Goal: Information Seeking & Learning: Check status

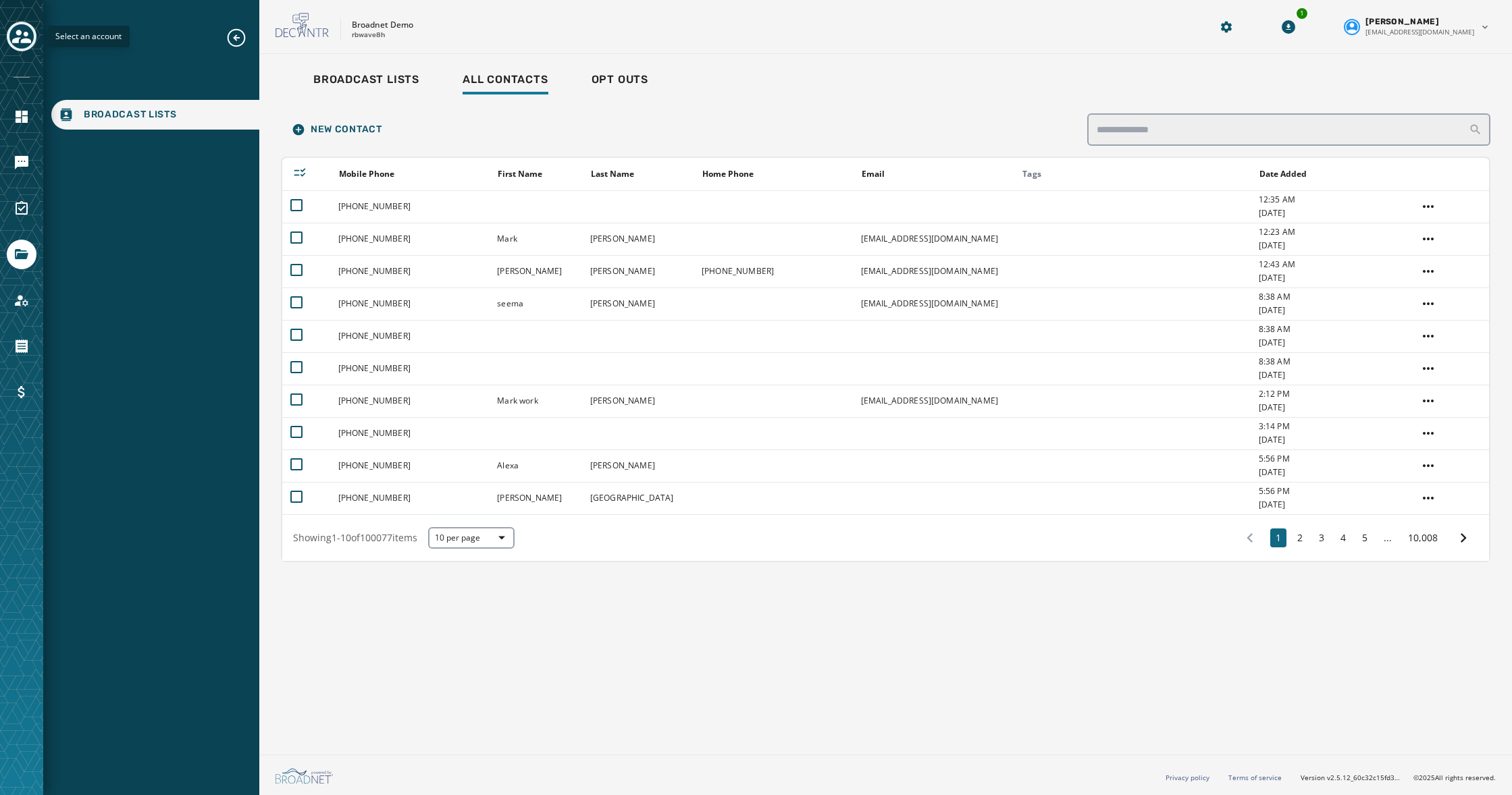
click at [33, 32] on button "Toggle account select drawer" at bounding box center [22, 37] width 30 height 30
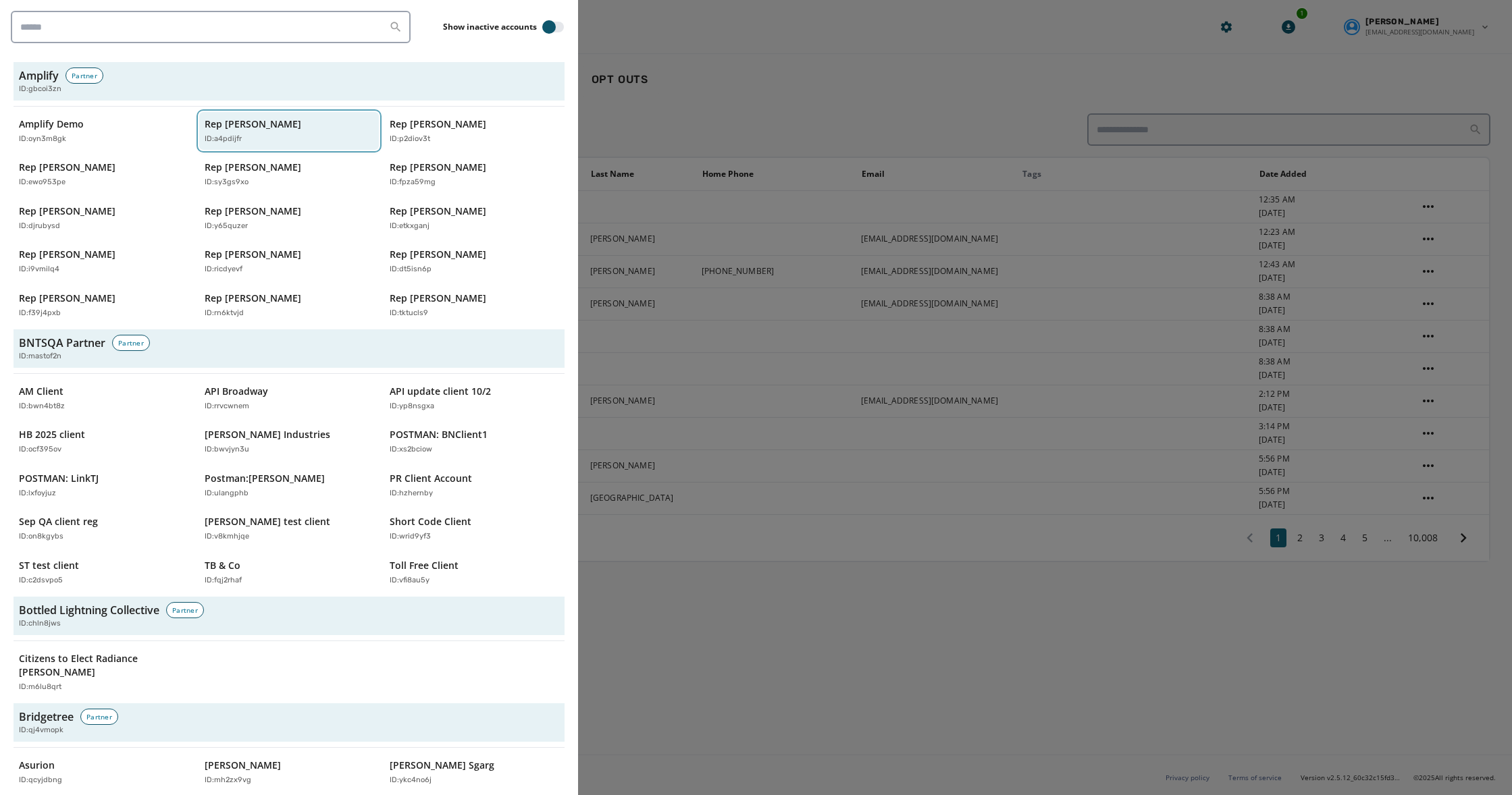
click at [253, 131] on p "Rep [PERSON_NAME]" at bounding box center [253, 124] width 97 height 13
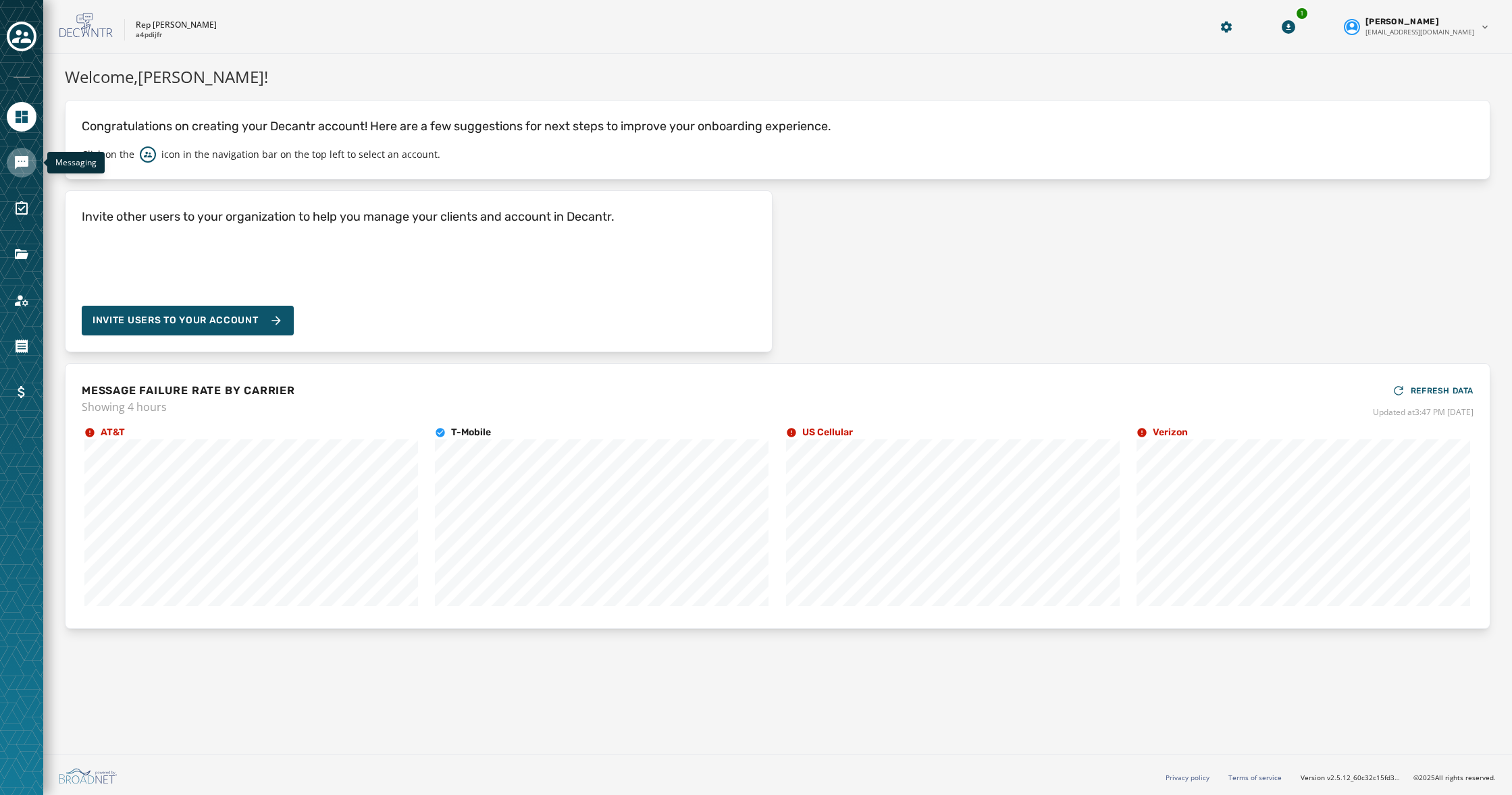
click at [23, 161] on icon "Navigate to Messaging" at bounding box center [21, 162] width 13 height 13
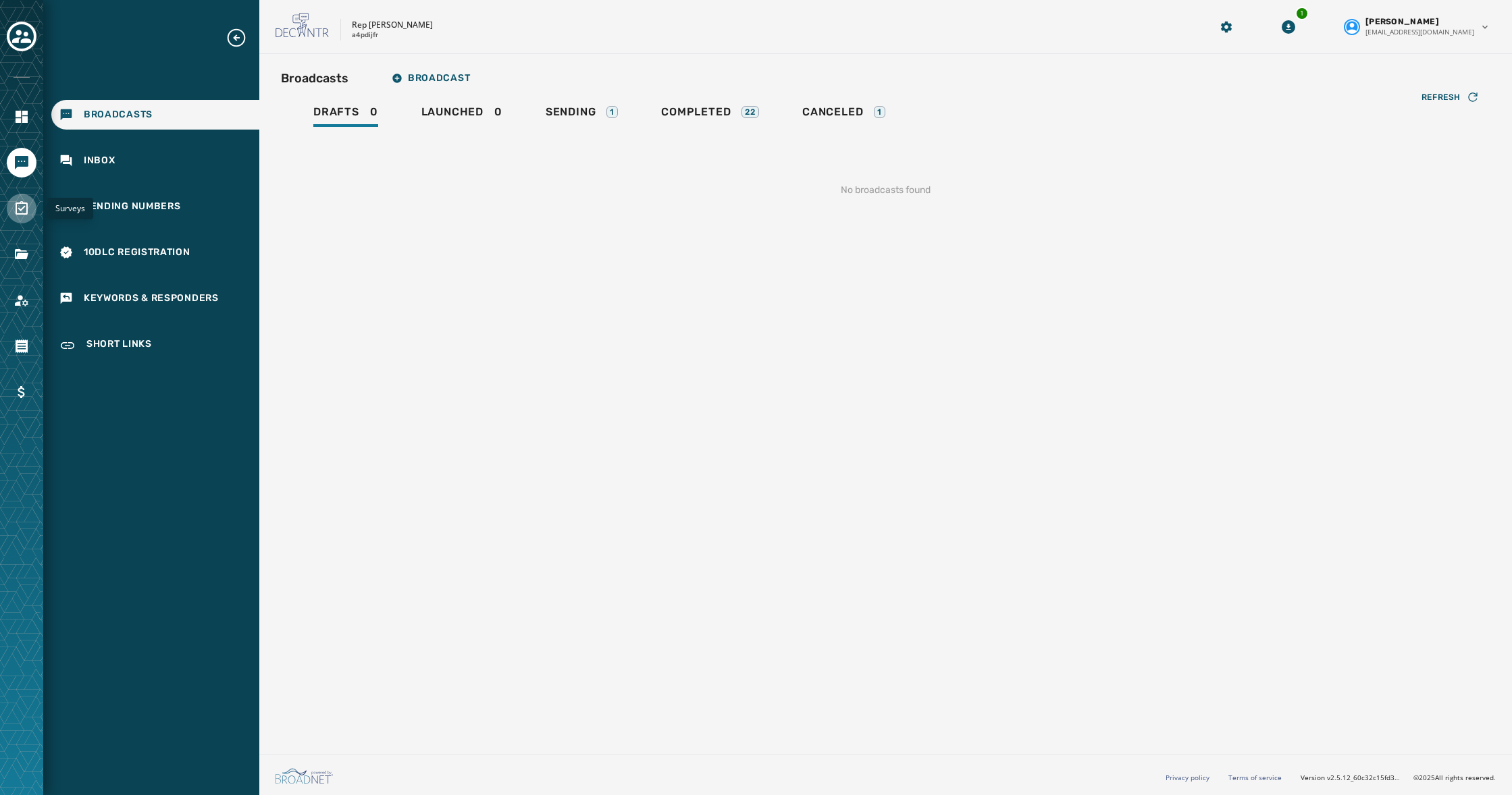
click at [22, 211] on icon "Navigate to Surveys" at bounding box center [21, 208] width 16 height 16
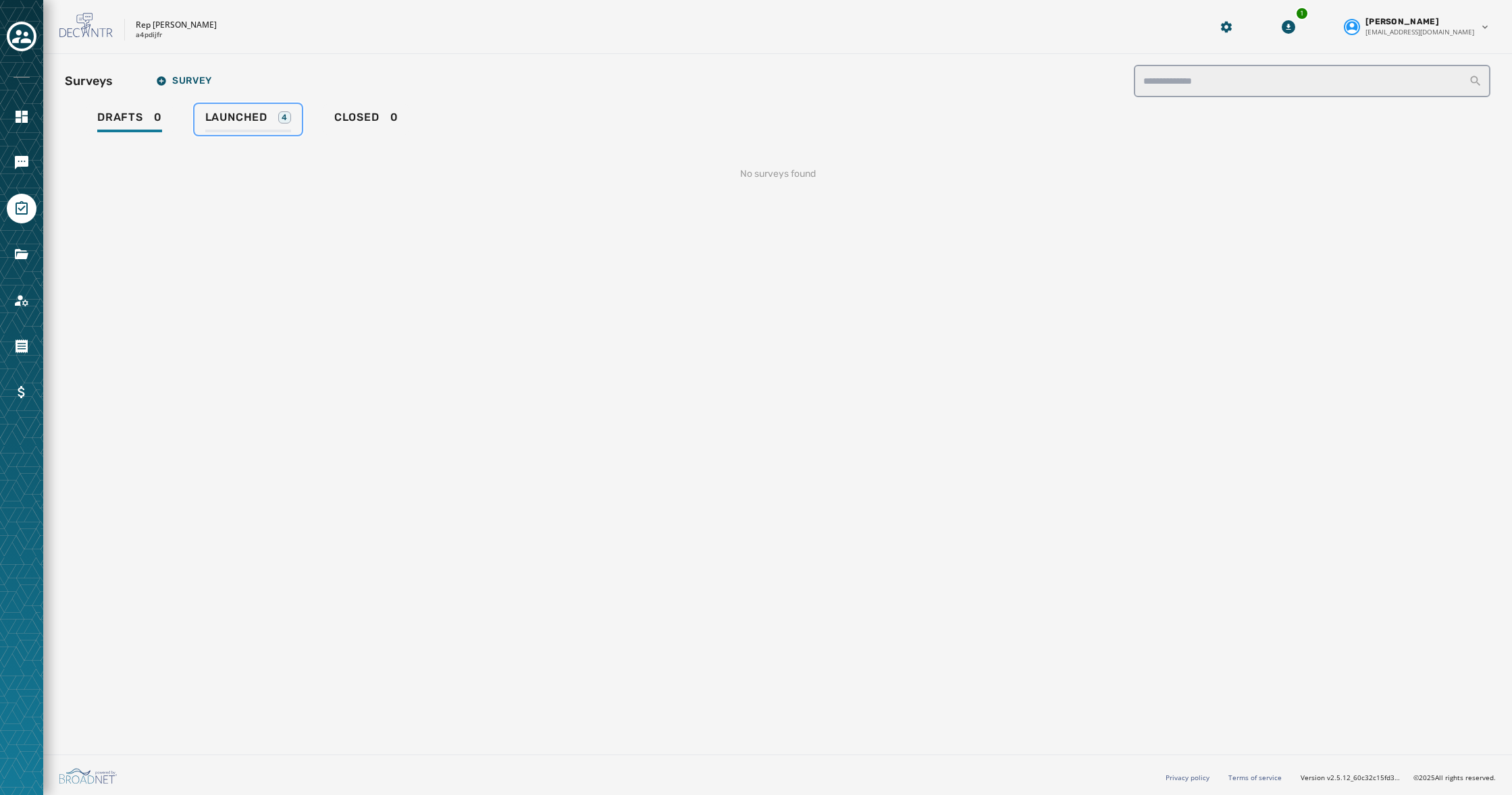
click at [236, 125] on div "Launched 4" at bounding box center [248, 121] width 86 height 22
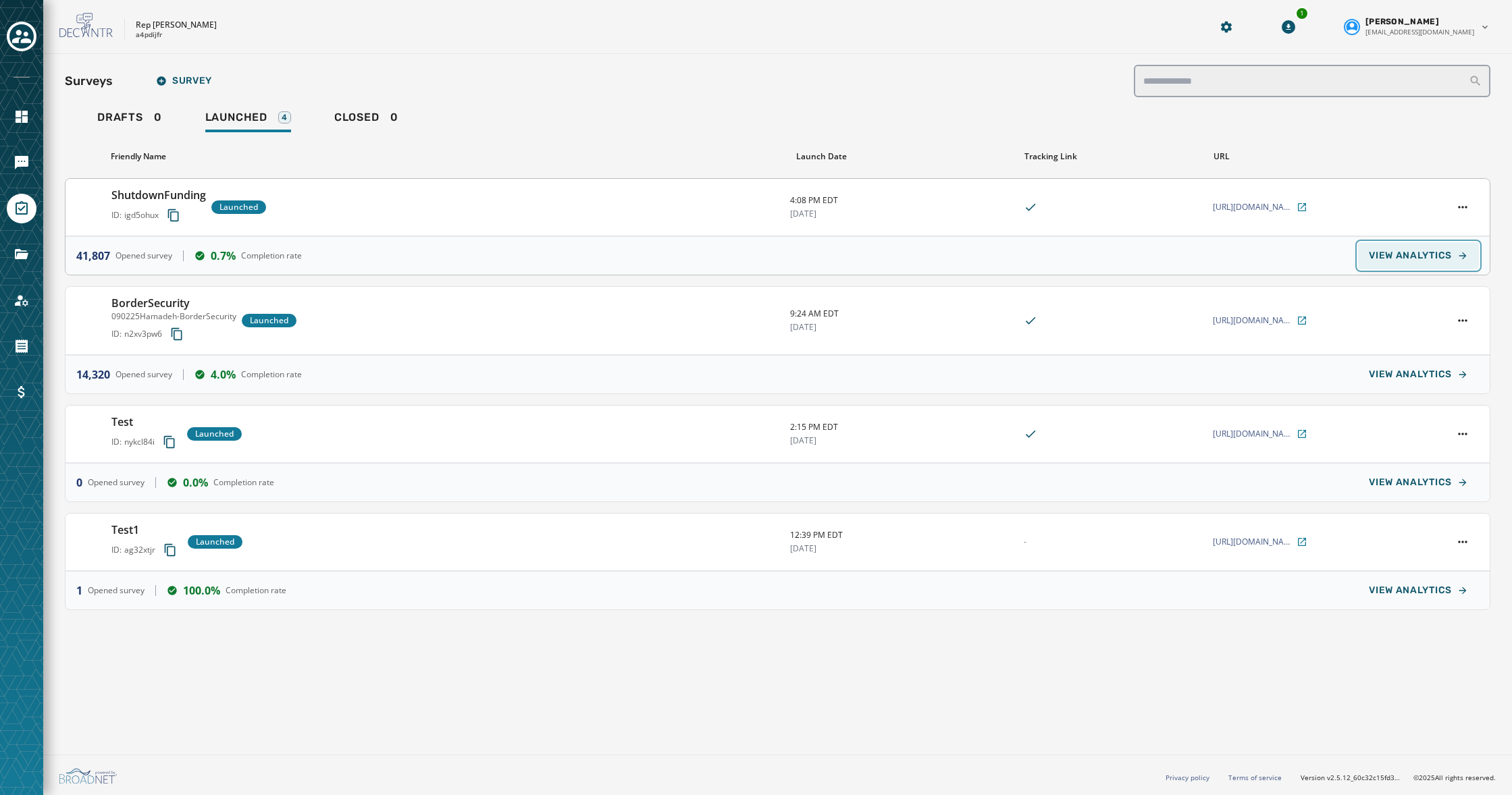
click at [1399, 256] on span "VIEW ANALYTICS" at bounding box center [1410, 255] width 83 height 11
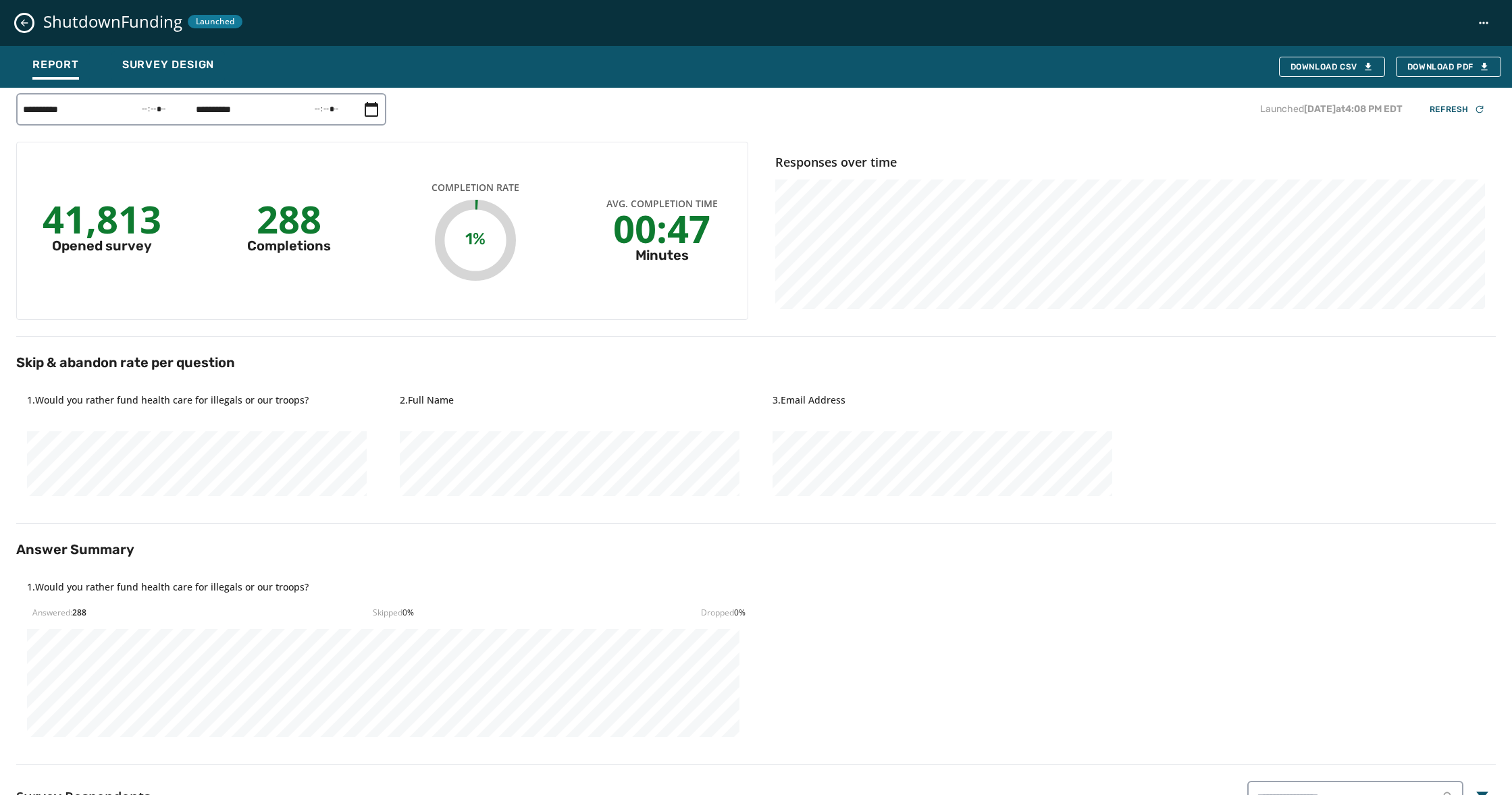
click at [28, 25] on icon "Close survey details drawer" at bounding box center [24, 23] width 11 height 11
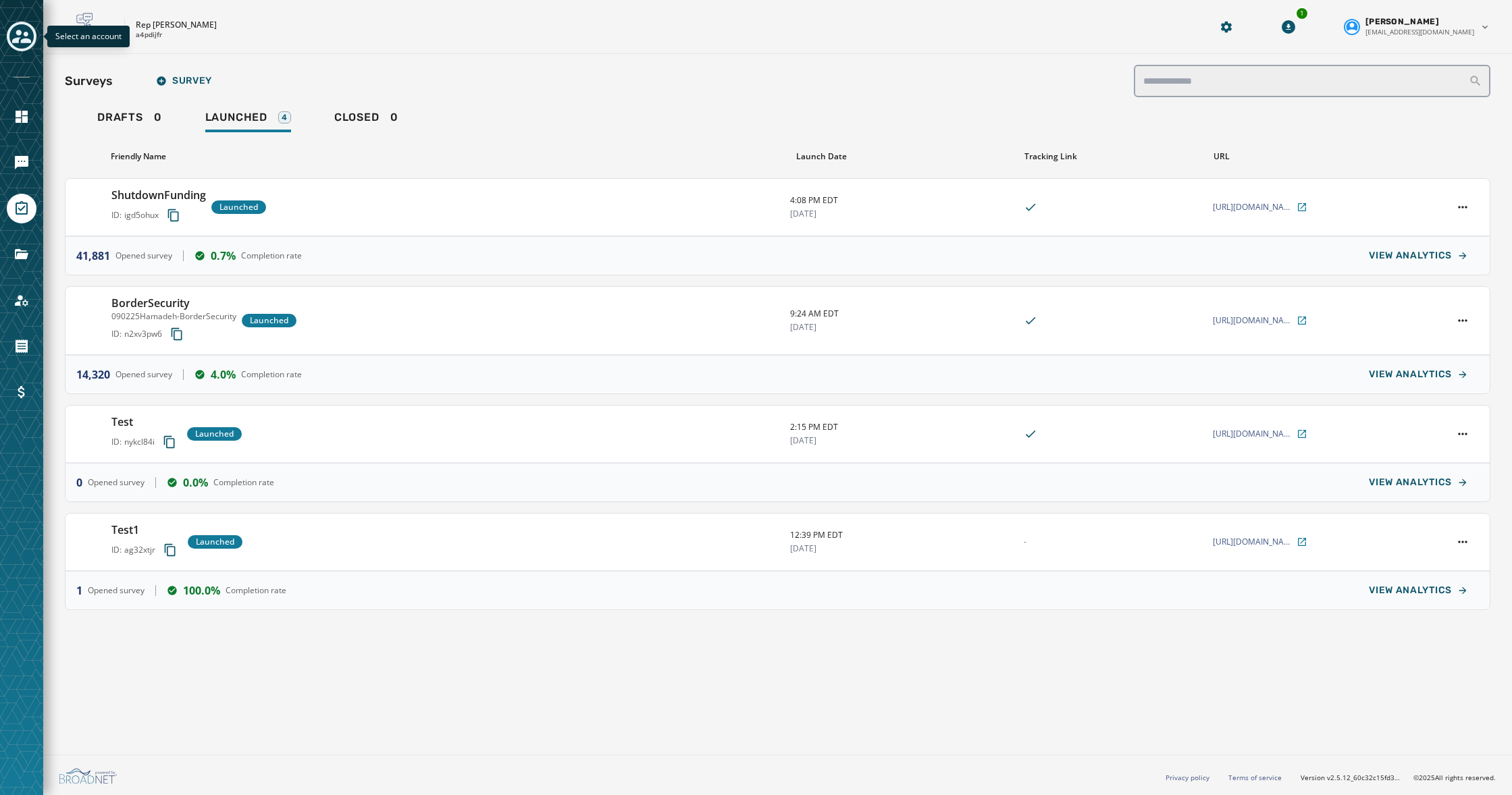
click at [20, 40] on icon "Toggle account select drawer" at bounding box center [21, 36] width 19 height 19
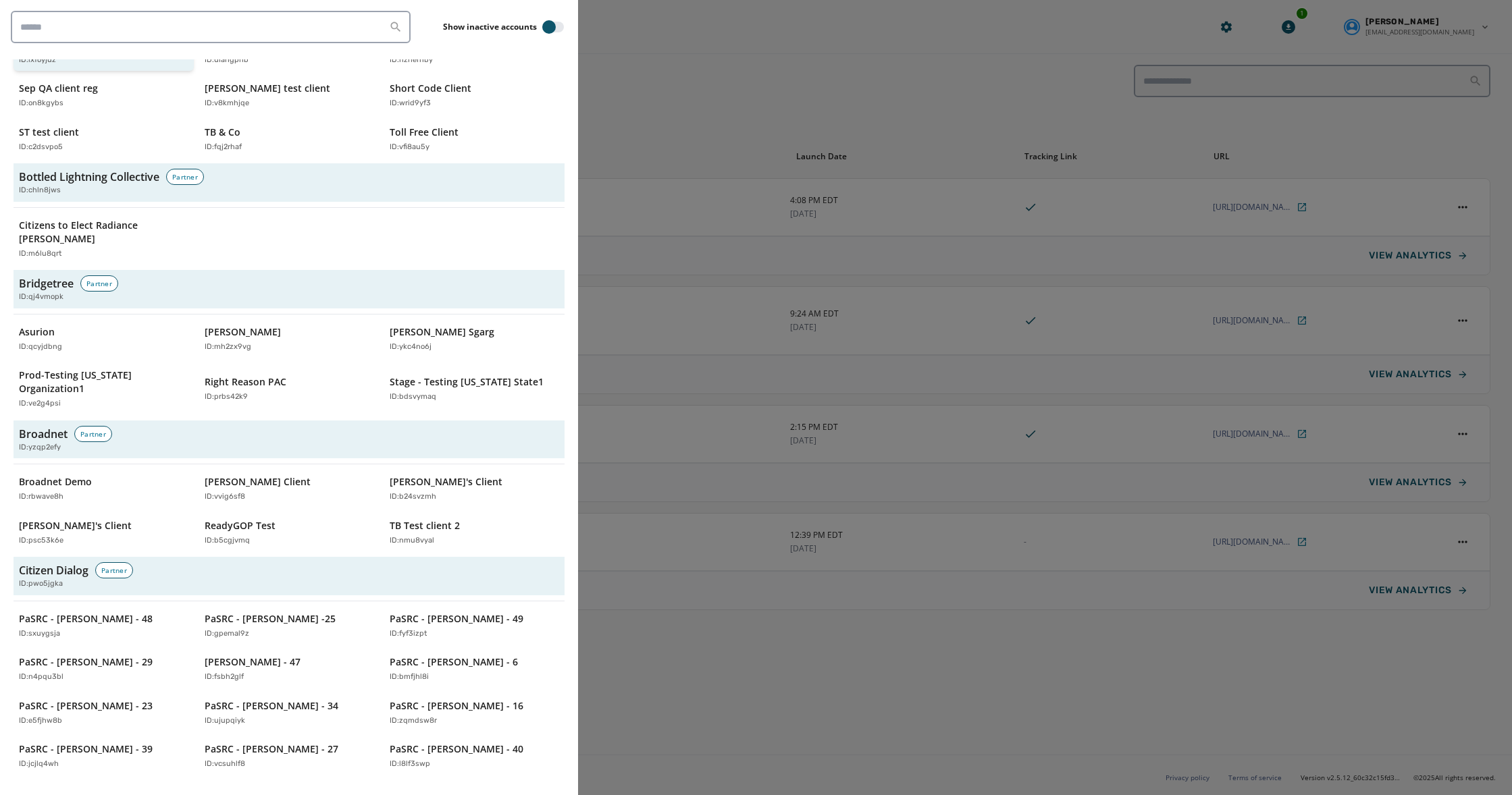
scroll to position [468, 0]
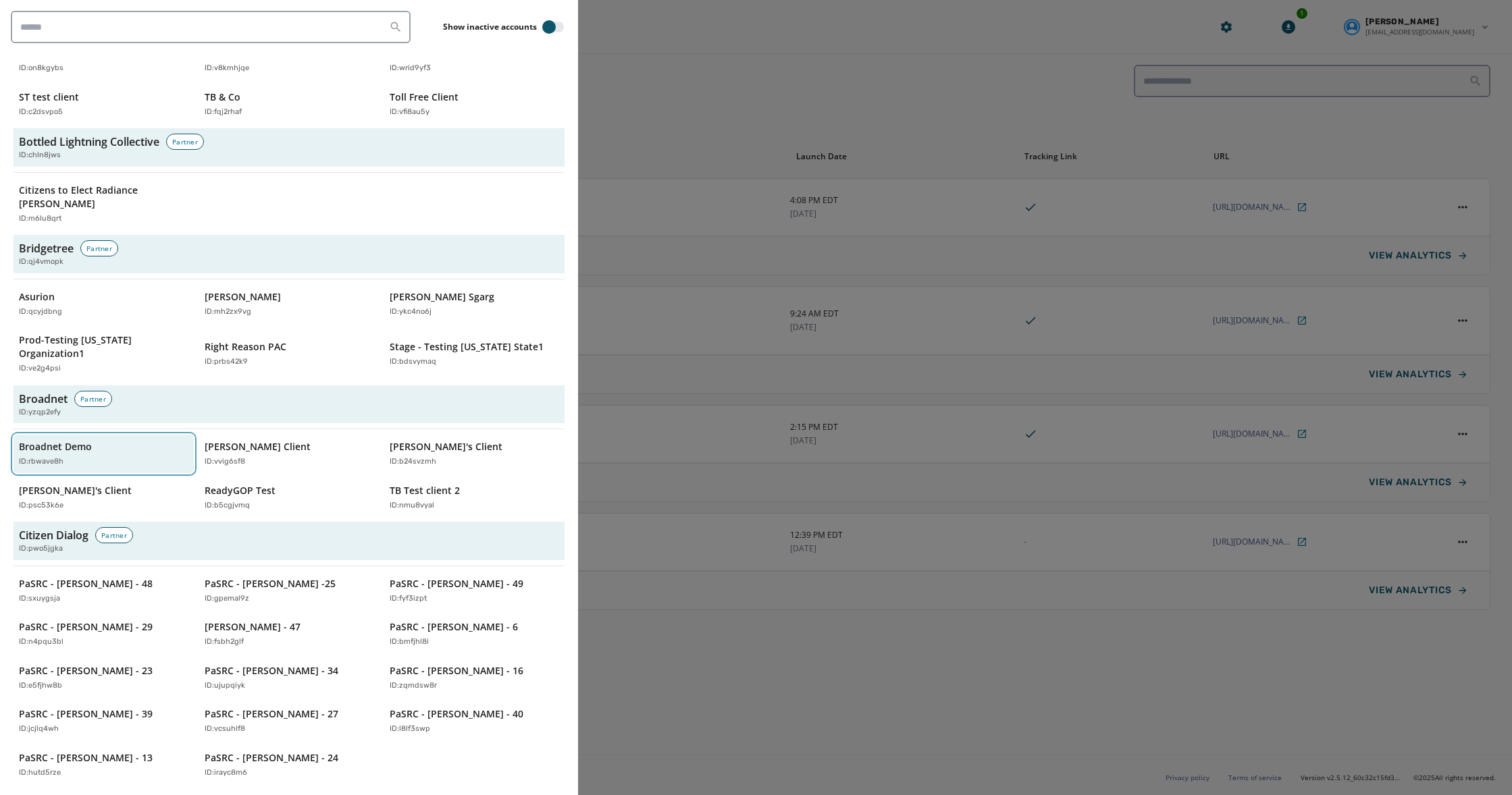
click at [99, 440] on div "Broadnet Demo ID: rbwave8h" at bounding box center [97, 454] width 156 height 28
